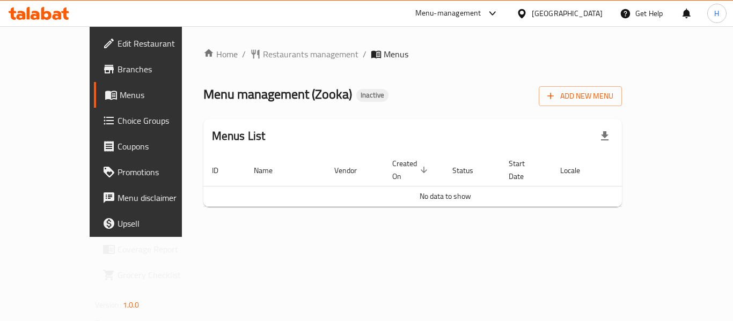
click at [622, 107] on div "Home / Restaurants management / Menus Menu management ( Zooka ) Inactive Add Ne…" at bounding box center [412, 132] width 419 height 168
click at [622, 105] on button "Add New Menu" at bounding box center [580, 96] width 83 height 20
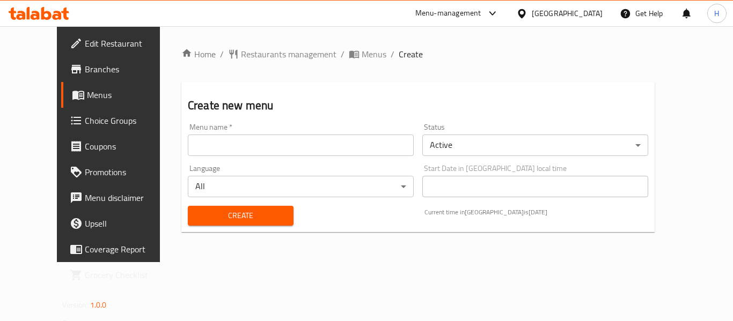
click at [191, 137] on input "text" at bounding box center [301, 145] width 226 height 21
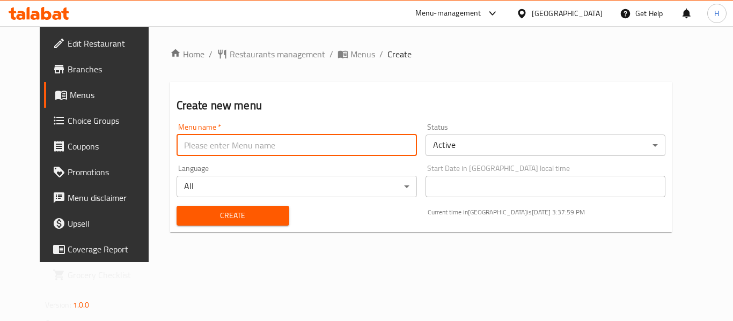
type input "New Menu"
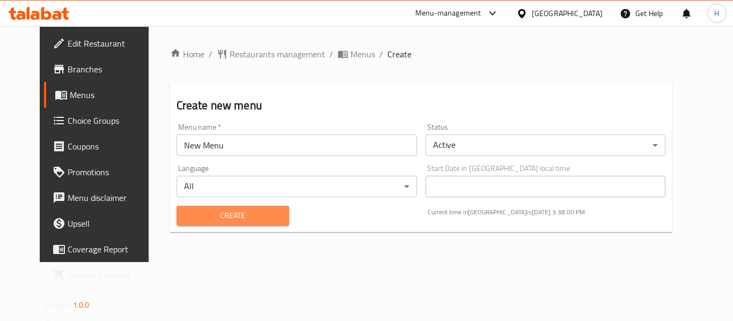
click at [194, 221] on span "Create" at bounding box center [232, 215] width 95 height 13
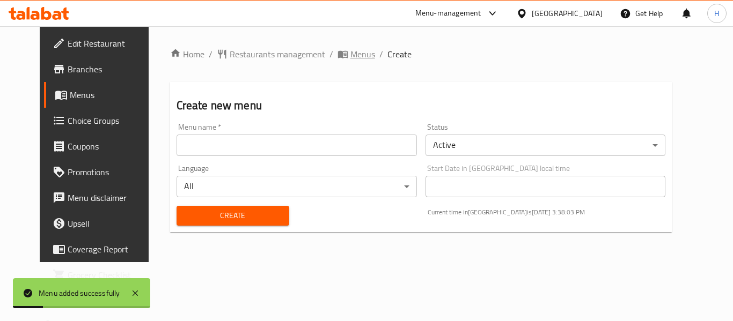
click at [350, 56] on span "Menus" at bounding box center [362, 54] width 25 height 13
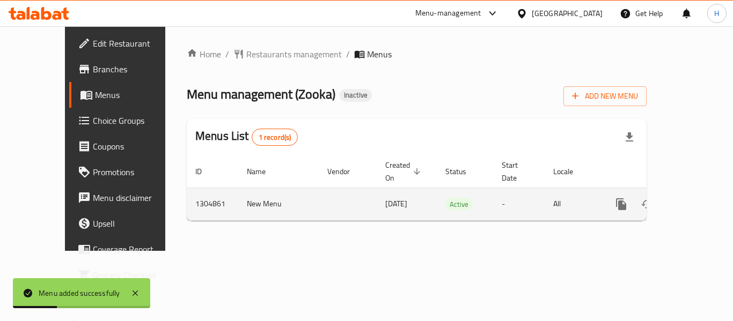
click at [692, 198] on icon "enhanced table" at bounding box center [698, 204] width 13 height 13
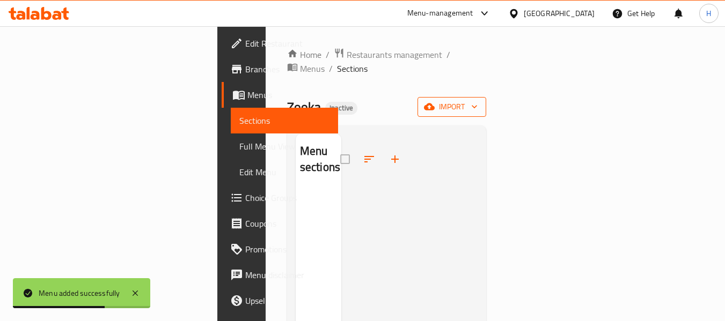
click at [434, 104] on icon "button" at bounding box center [429, 107] width 11 height 7
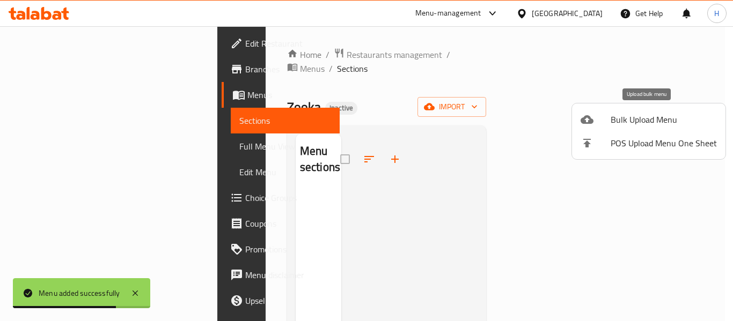
click at [634, 113] on span "Bulk Upload Menu" at bounding box center [663, 119] width 106 height 13
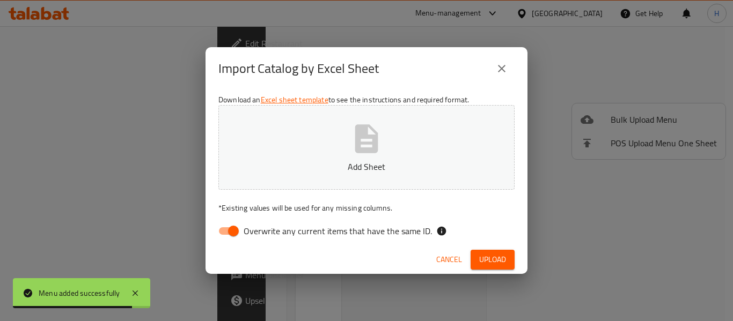
click at [220, 223] on input "Overwrite any current items that have the same ID." at bounding box center [233, 231] width 61 height 20
checkbox input "false"
click at [315, 155] on button "Add Sheet" at bounding box center [366, 147] width 296 height 85
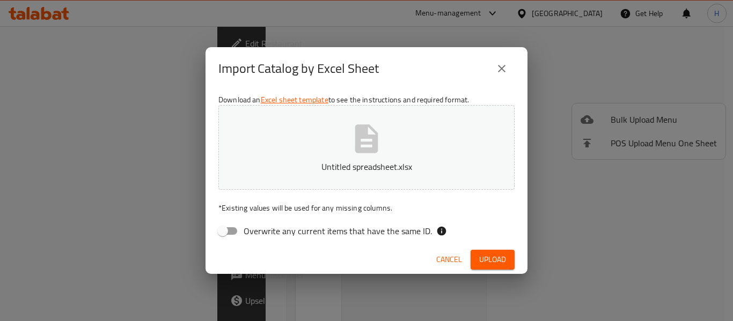
click at [280, 170] on p "Untitled spreadsheet.xlsx" at bounding box center [366, 166] width 263 height 13
click at [485, 251] on button "Upload" at bounding box center [492, 260] width 44 height 20
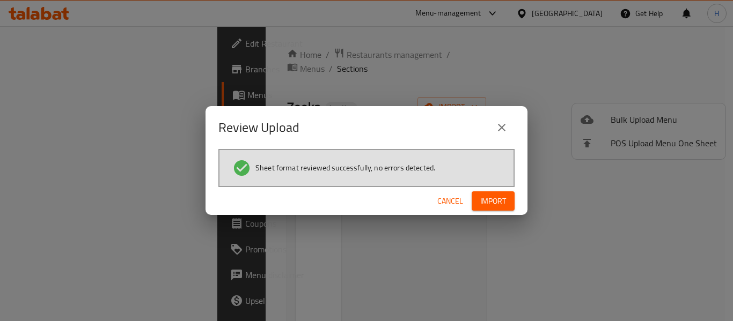
click at [505, 209] on button "Import" at bounding box center [492, 201] width 43 height 20
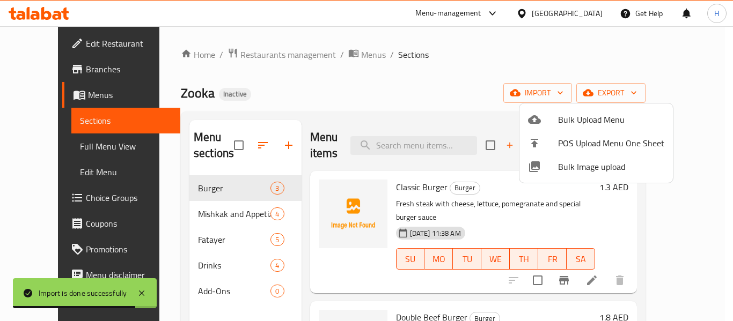
click at [72, 131] on div at bounding box center [366, 160] width 733 height 321
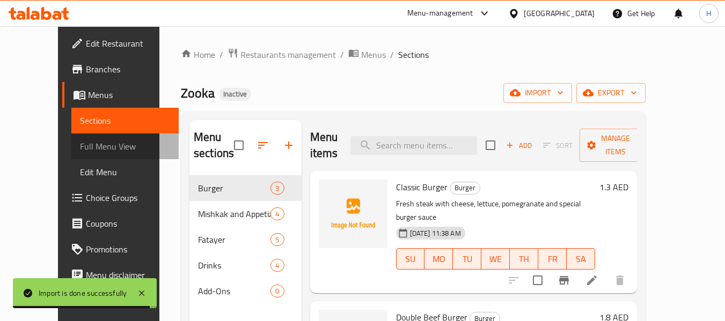
click at [80, 150] on span "Full Menu View" at bounding box center [125, 146] width 91 height 13
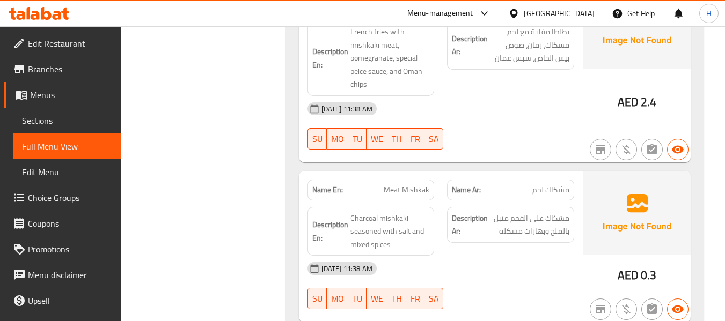
scroll to position [966, 0]
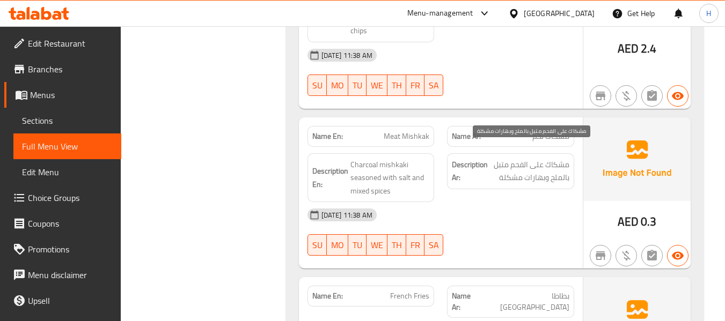
click at [514, 164] on span "مشكاك على الفحم متبل بالملح وبهارات مشكلة" at bounding box center [529, 171] width 79 height 26
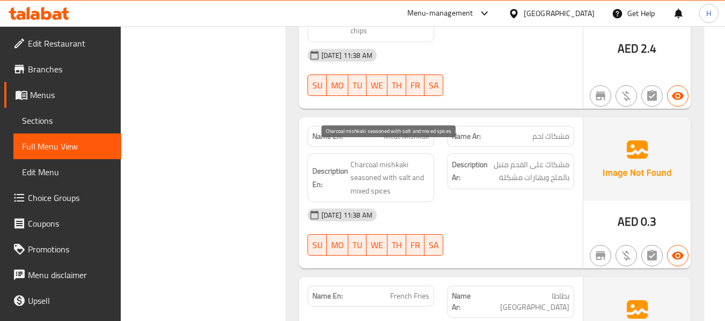
click at [360, 158] on span "Charcoal mishkaki seasoned with salt and mixed spices" at bounding box center [389, 178] width 79 height 40
click at [362, 158] on span "Charcoal mishkaki seasoned with salt and mixed spices" at bounding box center [389, 178] width 79 height 40
click at [355, 129] on div at bounding box center [355, 129] width 0 height 0
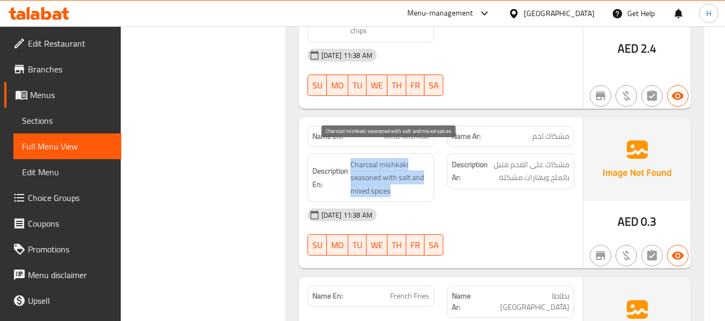
click at [361, 173] on span "Charcoal mishkaki seasoned with salt and mixed spices" at bounding box center [389, 178] width 79 height 40
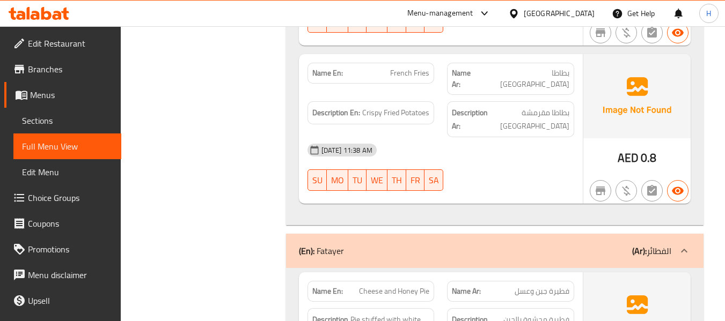
scroll to position [1341, 0]
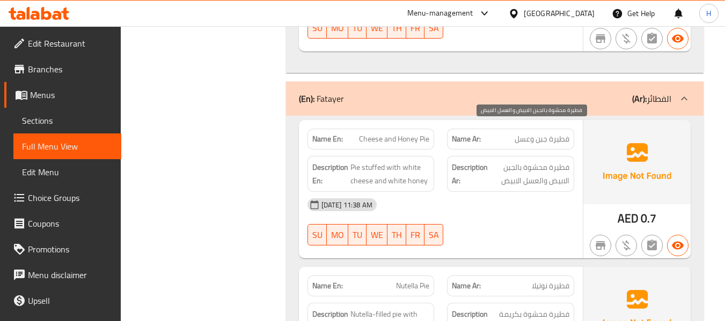
click at [535, 161] on span "فطيرة محشوة بالجبن الابيض والعسل الابيض" at bounding box center [529, 174] width 79 height 26
click at [533, 161] on span "فطيرة محشوة بالجبن الابيض والعسل الابيض" at bounding box center [529, 174] width 79 height 26
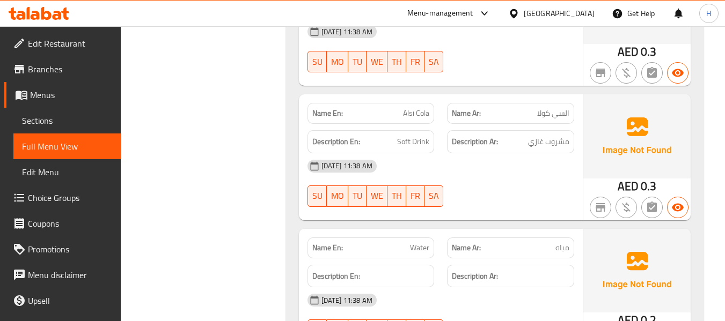
scroll to position [2555, 0]
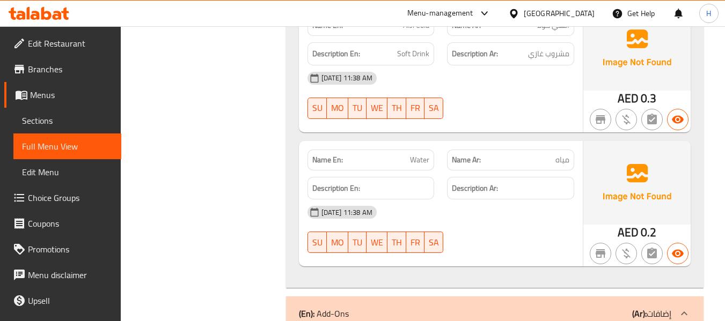
click at [69, 82] on link "Menus" at bounding box center [62, 95] width 117 height 26
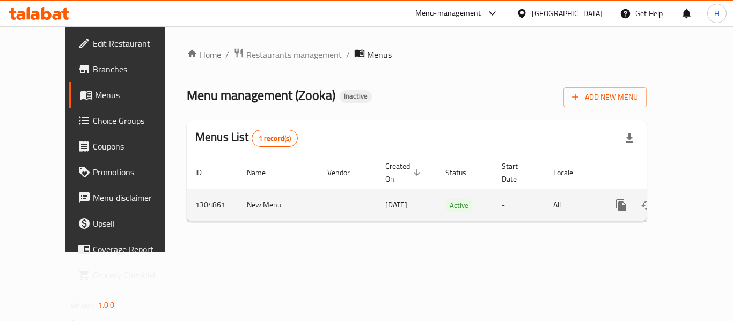
click at [702, 194] on link "enhanced table" at bounding box center [699, 206] width 26 height 26
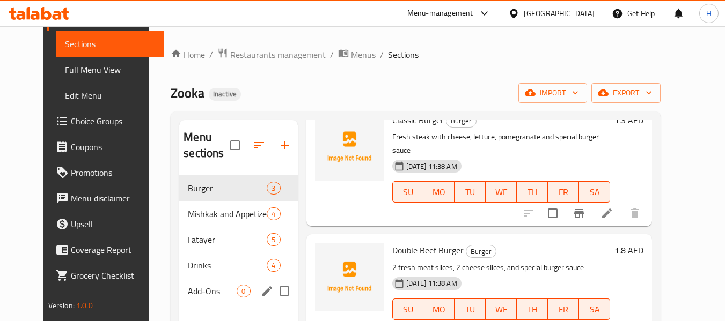
scroll to position [73, 0]
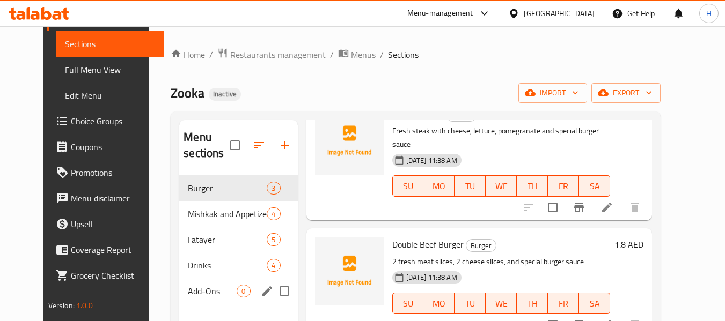
click at [273, 288] on input "Menu sections" at bounding box center [284, 291] width 23 height 23
checkbox input "true"
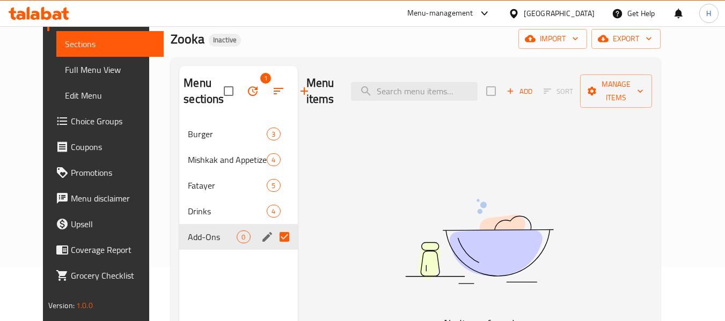
scroll to position [54, 0]
click at [515, 87] on icon "button" at bounding box center [510, 92] width 10 height 10
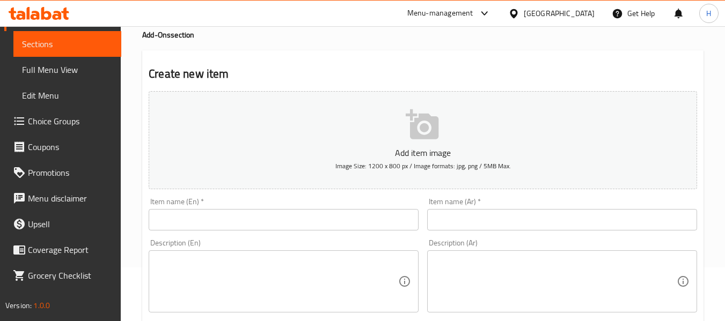
click at [231, 208] on div "Item name (En)   * Item name (En) *" at bounding box center [284, 214] width 270 height 33
click at [229, 222] on input "text" at bounding box center [284, 219] width 270 height 21
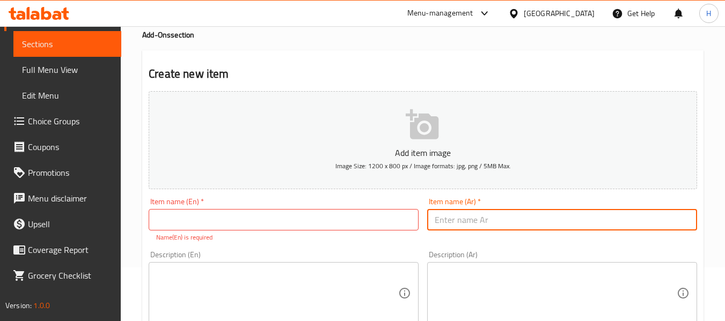
click at [532, 215] on input "text" at bounding box center [562, 219] width 270 height 21
paste input "صوص صبار"
type input "صوص صبار"
click at [232, 205] on div "Item name (En)   * Item name (En) * Name(En) is required" at bounding box center [284, 220] width 270 height 45
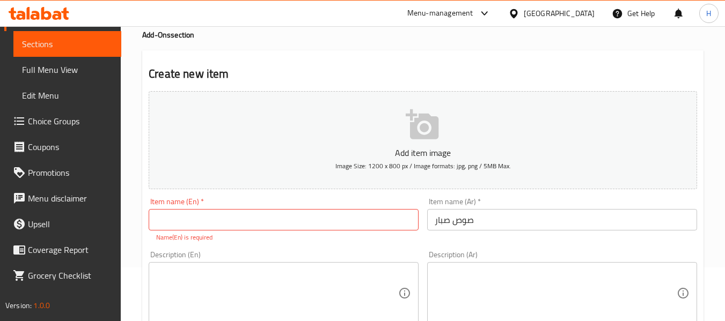
click at [232, 219] on input "text" at bounding box center [284, 219] width 270 height 21
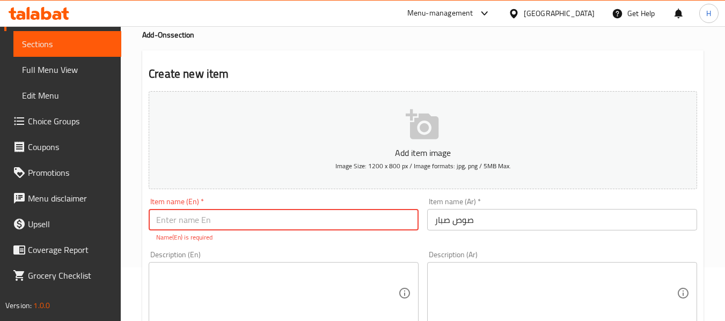
paste input "Aloe vera sauce"
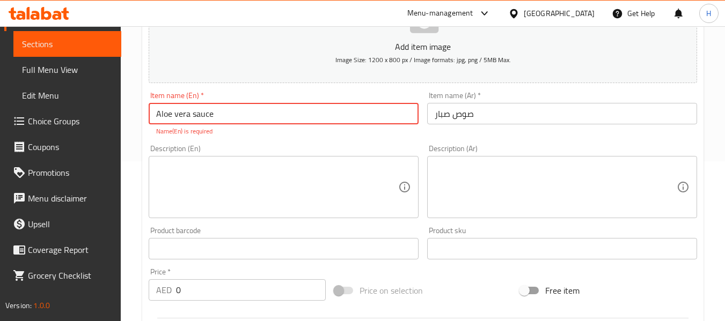
scroll to position [161, 0]
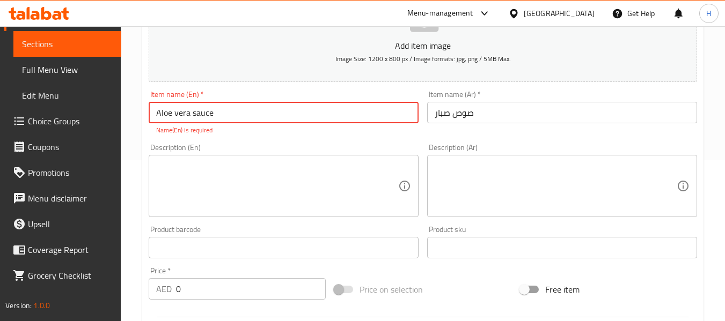
type input "Aloe vera sauce"
click at [307, 200] on div "Description (En)" at bounding box center [284, 186] width 270 height 62
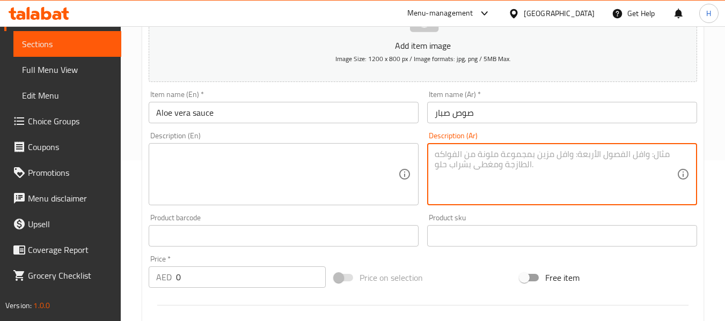
click at [493, 158] on textarea at bounding box center [555, 174] width 242 height 51
paste textarea "صوص تمر هندي"
type textarea "صوص تمر هندي"
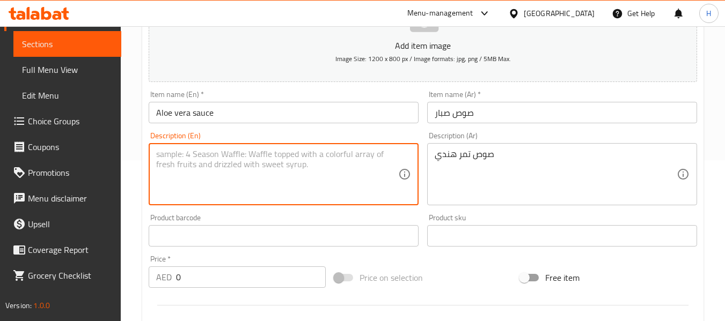
click at [205, 158] on textarea at bounding box center [277, 174] width 242 height 51
paste textarea "Tamarind"
click at [171, 154] on textarea "Tamarind sauce." at bounding box center [277, 174] width 242 height 51
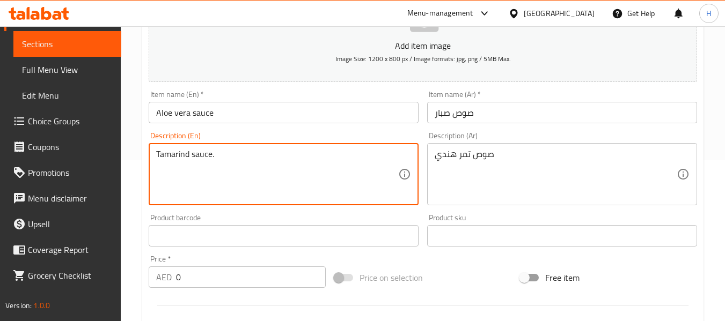
type textarea "Tamarind sauce."
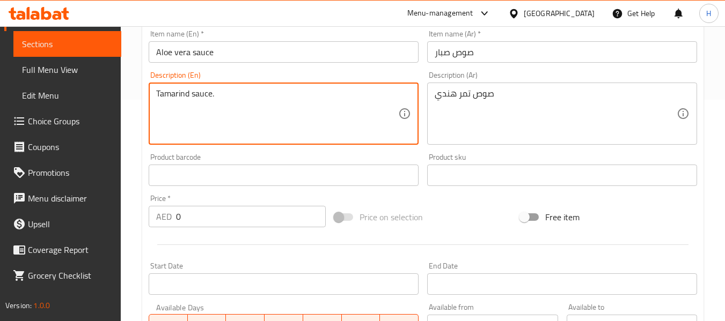
scroll to position [268, 0]
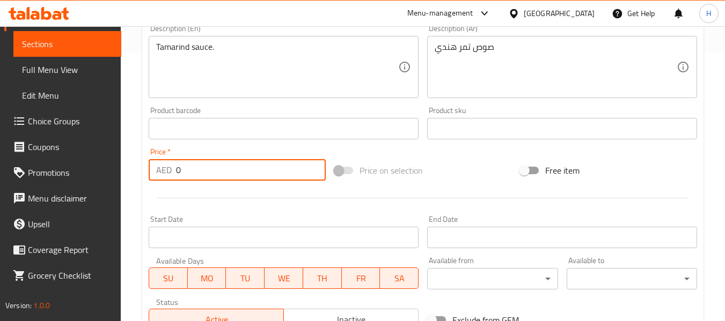
click at [218, 168] on input "0" at bounding box center [251, 169] width 150 height 21
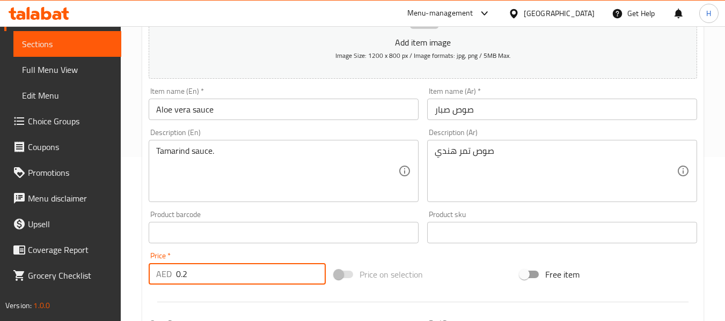
scroll to position [160, 0]
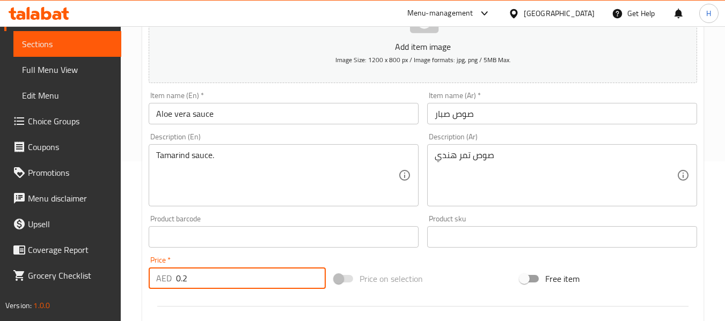
type input "0.2"
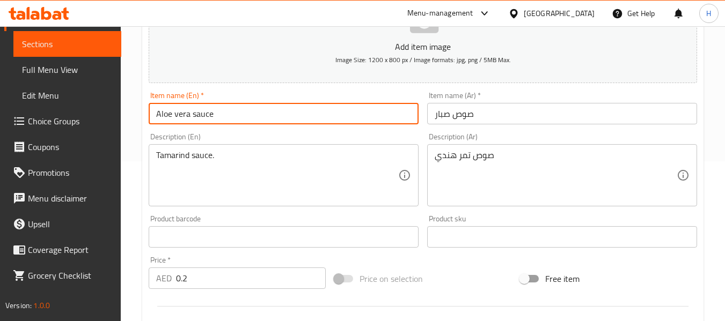
drag, startPoint x: 193, startPoint y: 115, endPoint x: 129, endPoint y: 114, distance: 63.8
click at [129, 114] on div "Home / Restaurants management / Menus / Sections / item / create Add-Ons sectio…" at bounding box center [423, 227] width 604 height 723
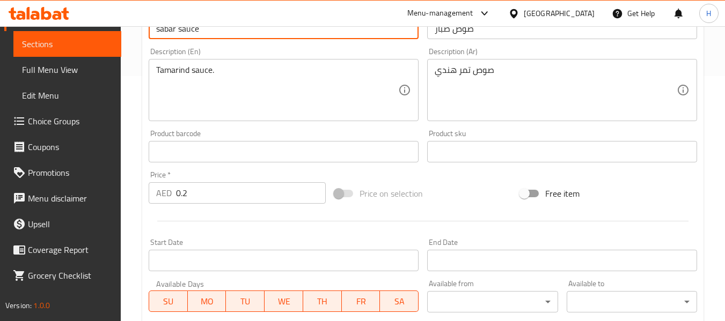
scroll to position [428, 0]
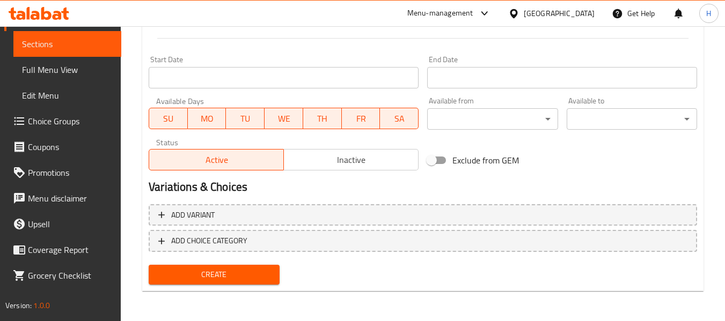
type input "sabar sauce"
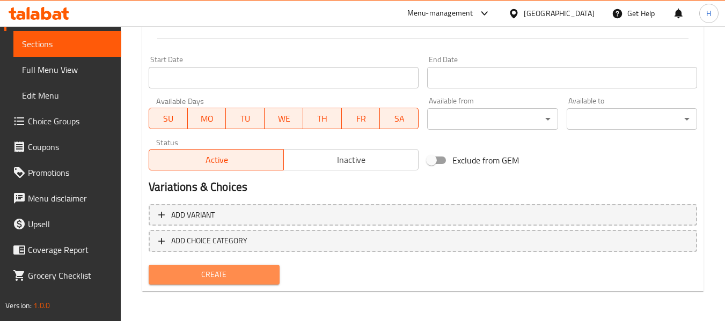
click at [260, 275] on span "Create" at bounding box center [213, 274] width 113 height 13
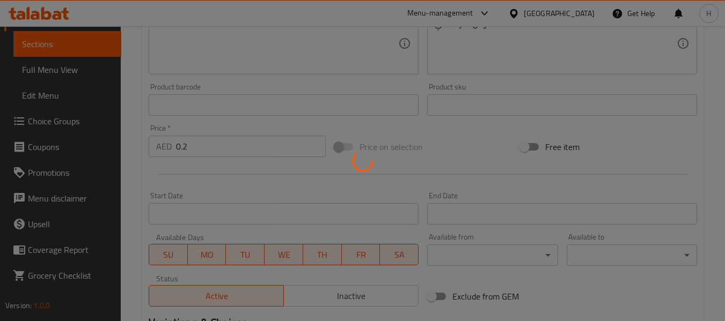
type input "0"
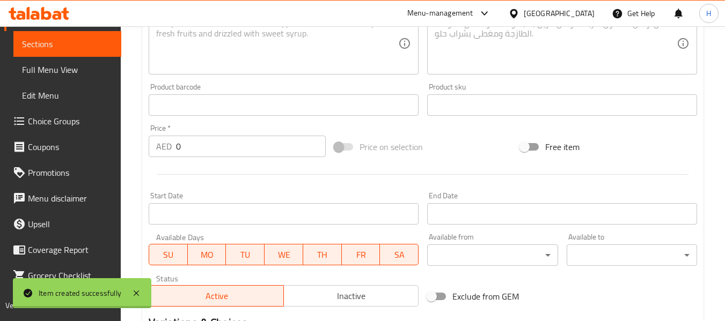
scroll to position [213, 0]
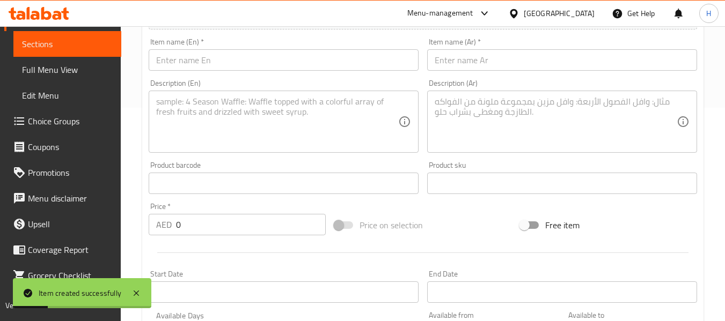
click at [61, 75] on span "Full Menu View" at bounding box center [67, 69] width 91 height 13
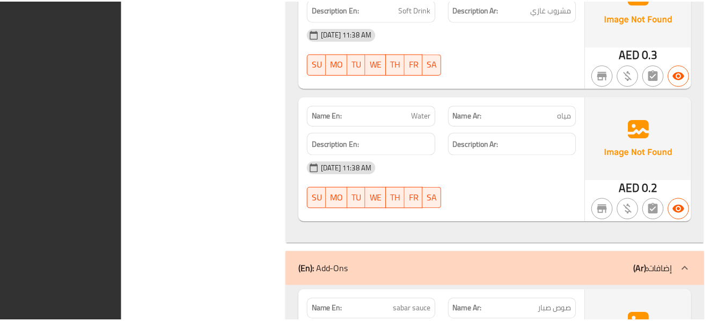
scroll to position [2677, 0]
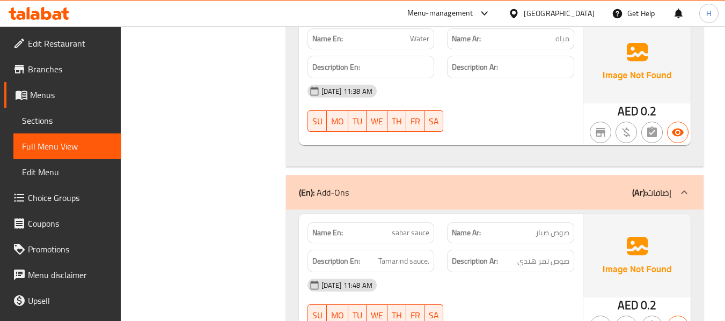
click at [76, 57] on link "Branches" at bounding box center [62, 69] width 117 height 26
